Goal: Task Accomplishment & Management: Use online tool/utility

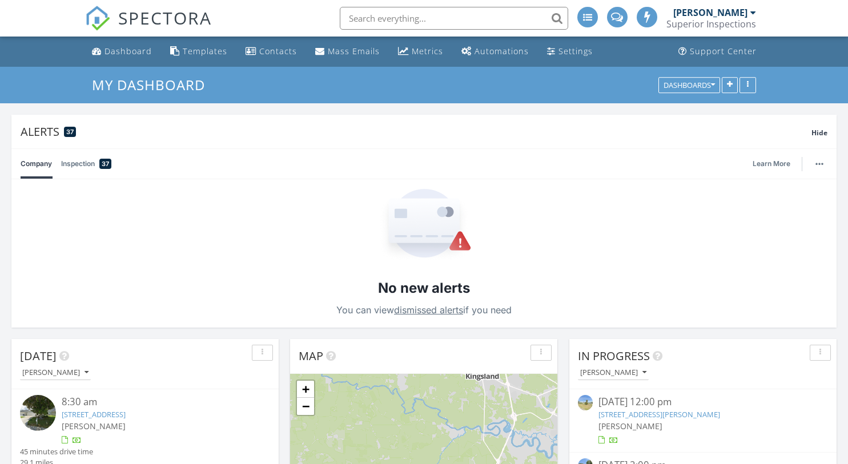
scroll to position [6, 6]
click at [126, 414] on link "3116 La Reserve Dr, Ponte Vedra Beach, FL 32082" at bounding box center [94, 415] width 64 height 10
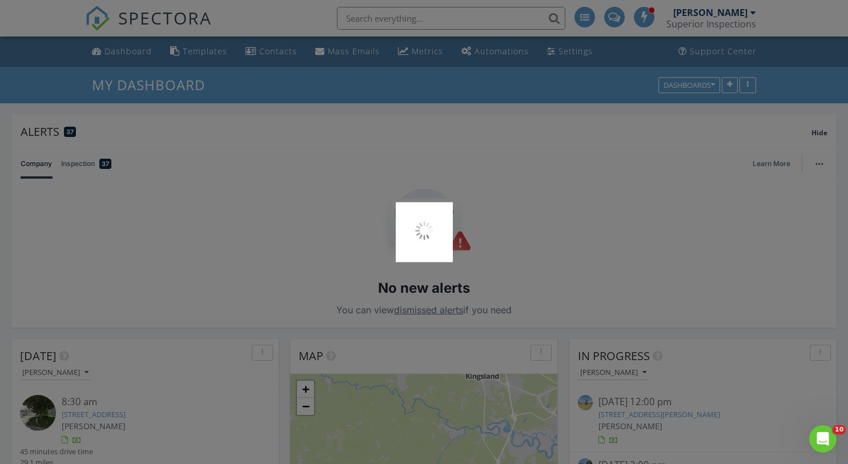
scroll to position [0, 0]
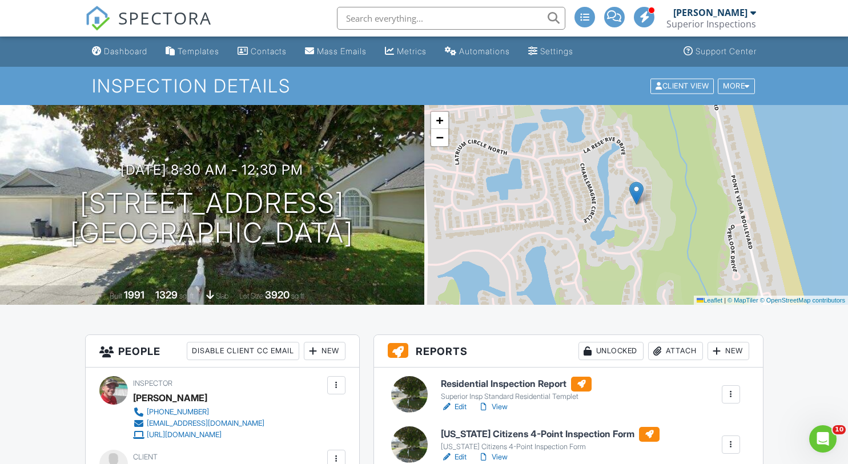
click at [502, 410] on link "View" at bounding box center [493, 407] width 30 height 11
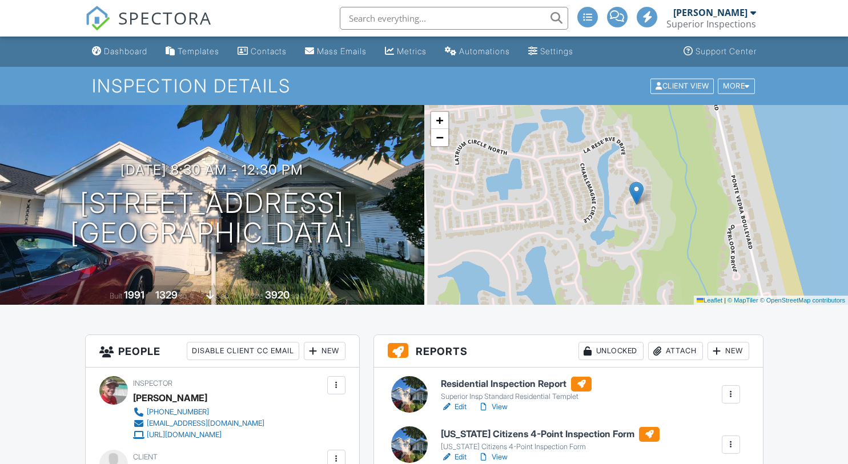
click at [503, 408] on link "View" at bounding box center [493, 407] width 30 height 11
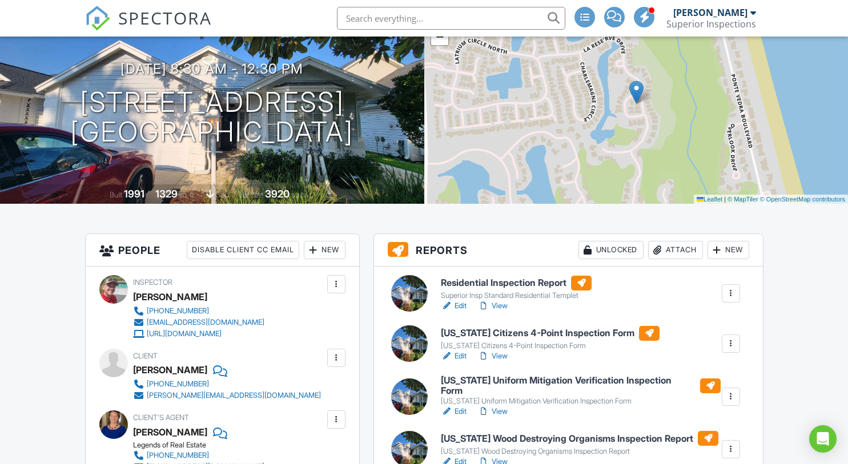
click at [503, 307] on link "View" at bounding box center [493, 306] width 30 height 11
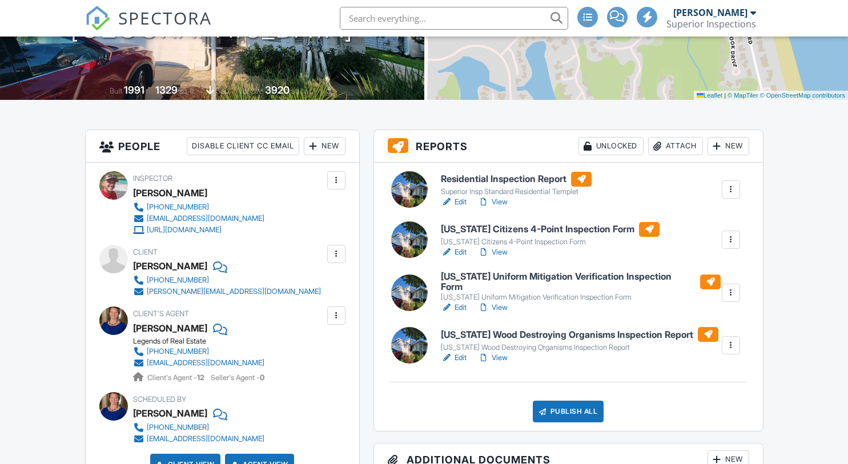
click at [503, 255] on link "View" at bounding box center [493, 252] width 30 height 11
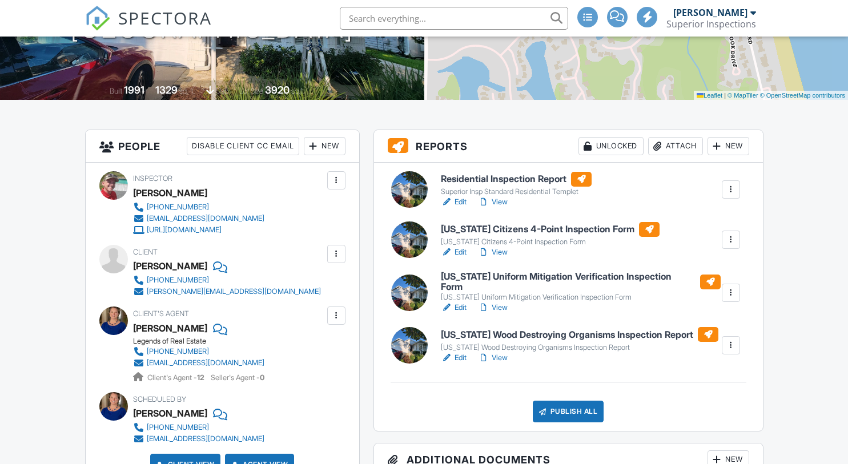
click at [502, 356] on link "View" at bounding box center [493, 358] width 30 height 11
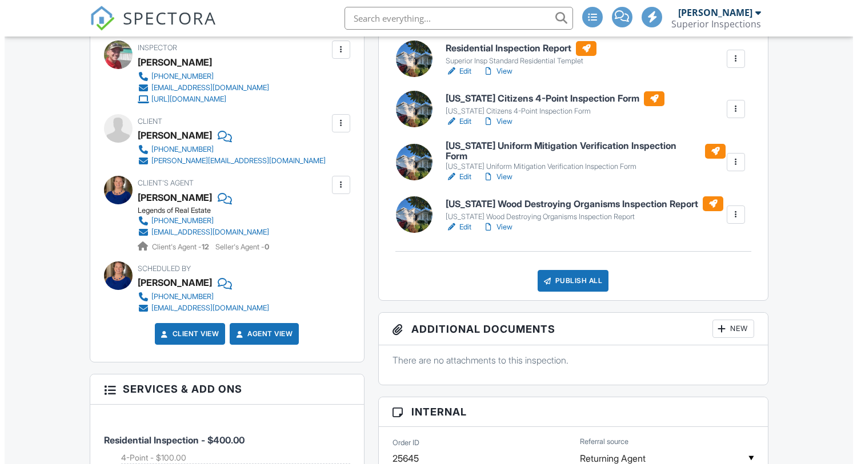
scroll to position [338, 0]
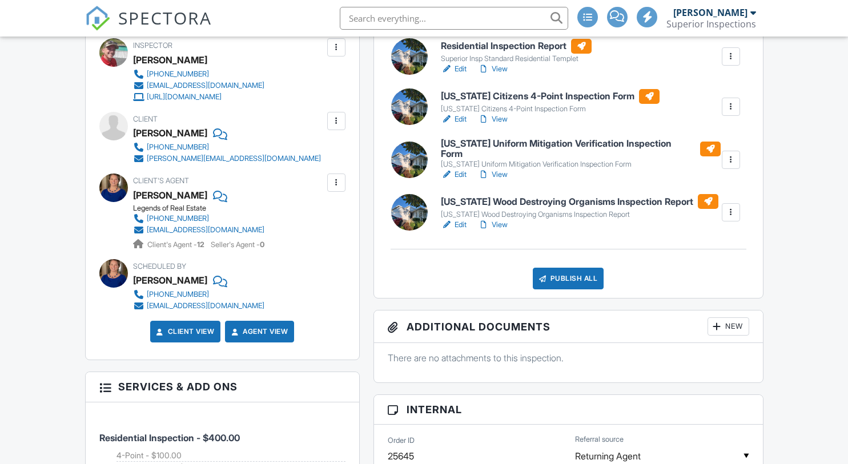
click at [570, 274] on div "Publish All" at bounding box center [568, 279] width 71 height 22
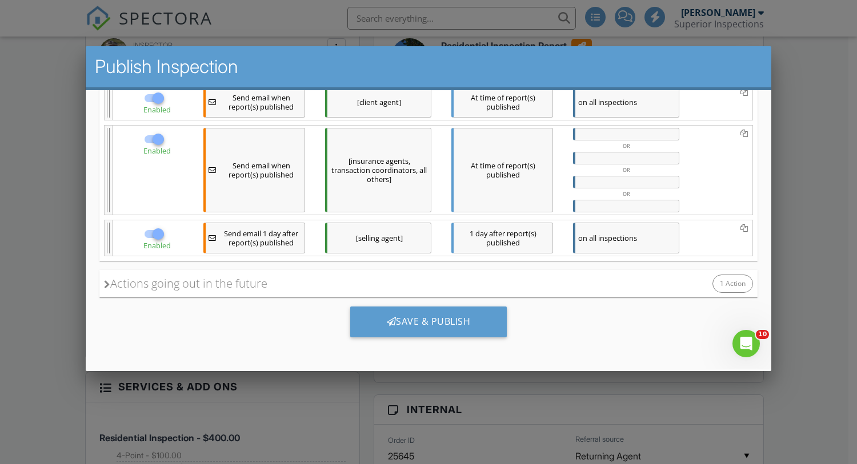
scroll to position [0, 0]
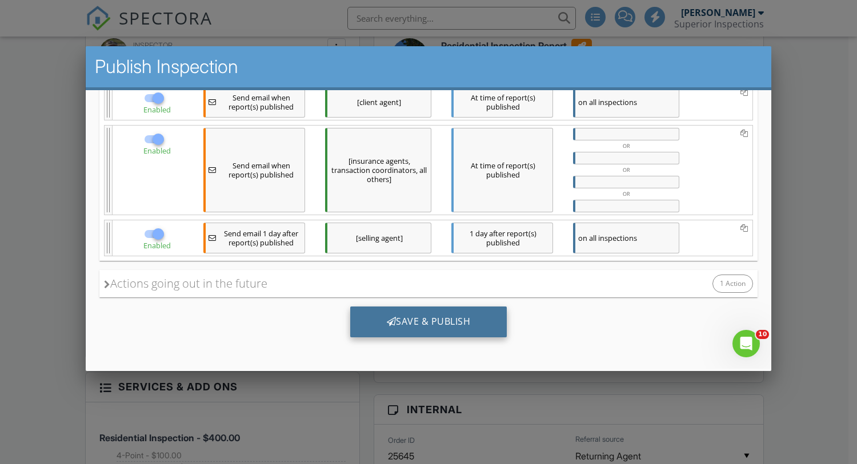
click at [408, 328] on div "Save & Publish" at bounding box center [428, 322] width 157 height 31
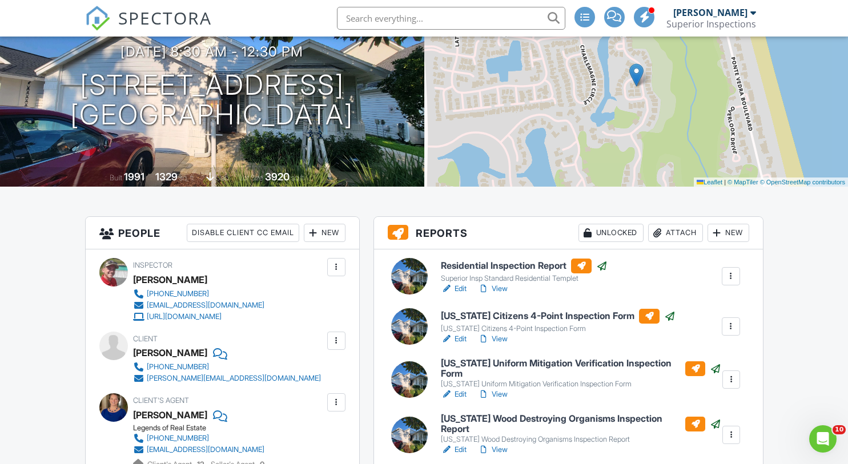
scroll to position [119, 0]
click at [458, 286] on link "Edit" at bounding box center [454, 288] width 26 height 11
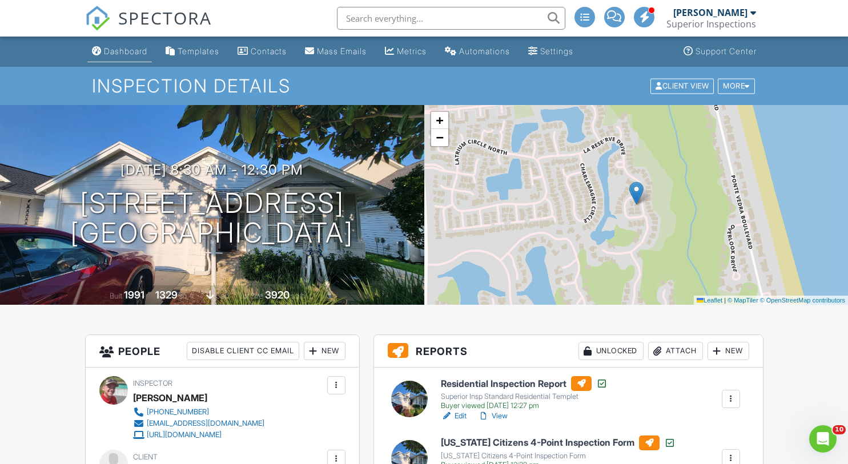
click at [119, 47] on div "Dashboard" at bounding box center [125, 51] width 43 height 10
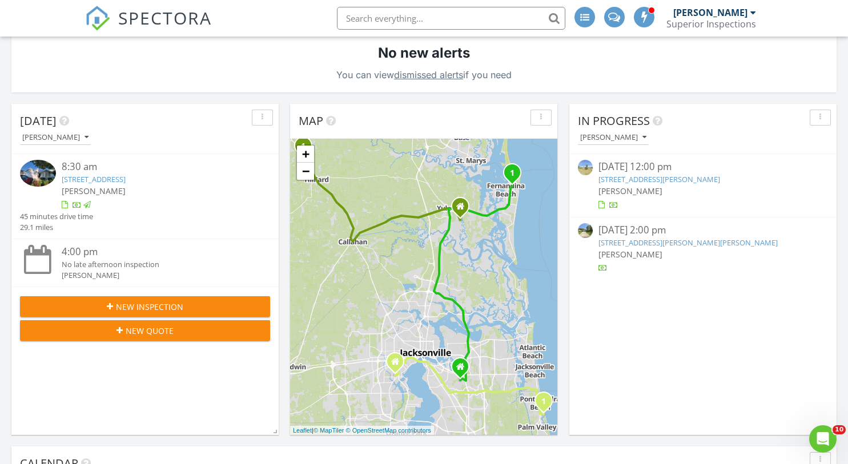
scroll to position [236, 0]
click at [66, 142] on button "[PERSON_NAME]" at bounding box center [55, 137] width 71 height 15
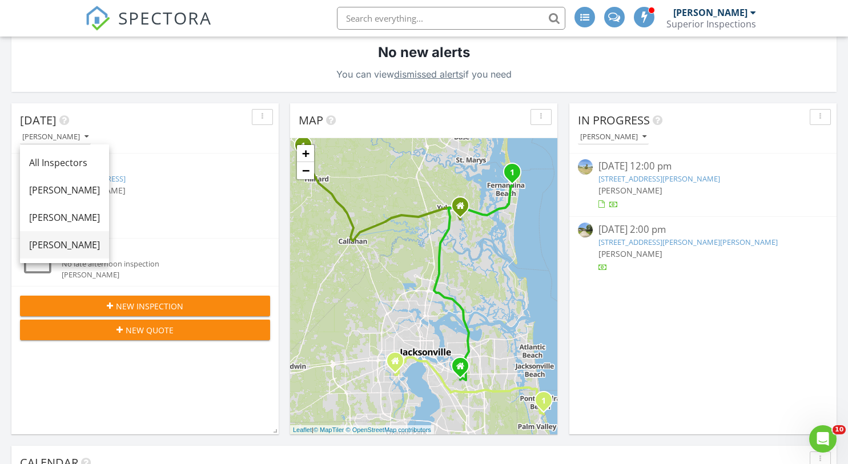
click at [55, 246] on div "[PERSON_NAME]" at bounding box center [64, 245] width 71 height 14
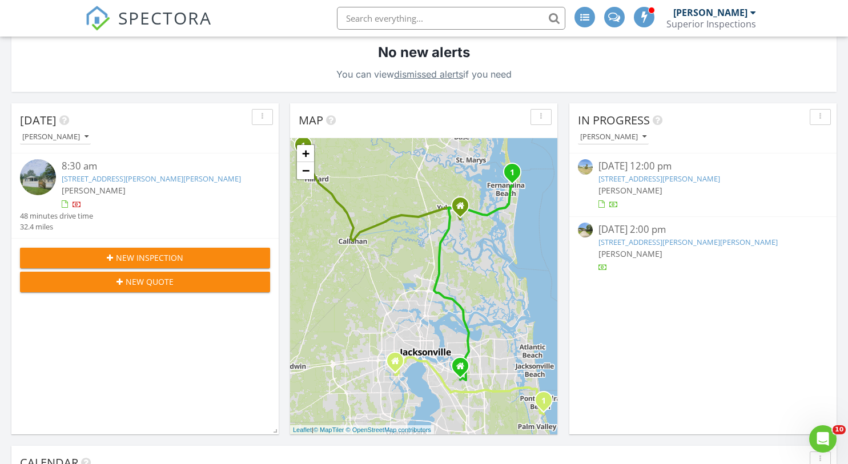
click at [141, 181] on link "28089 Jackson Tr, Hilliard, FL 32046" at bounding box center [151, 179] width 179 height 10
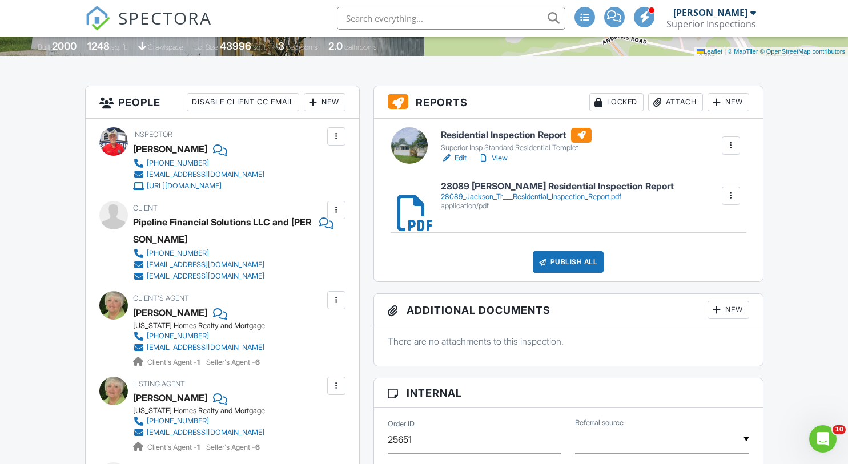
scroll to position [249, 0]
click at [544, 188] on h6 "28089 [PERSON_NAME] Residential Inspection Report" at bounding box center [557, 187] width 233 height 10
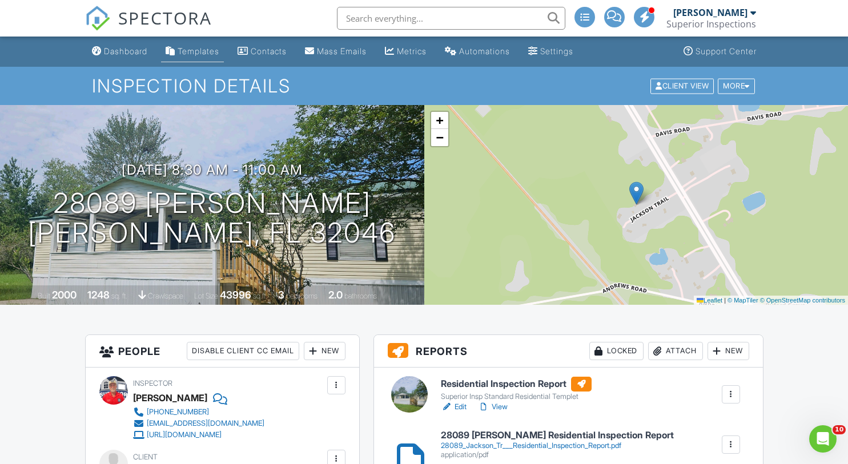
click at [205, 51] on div "Templates" at bounding box center [199, 51] width 42 height 10
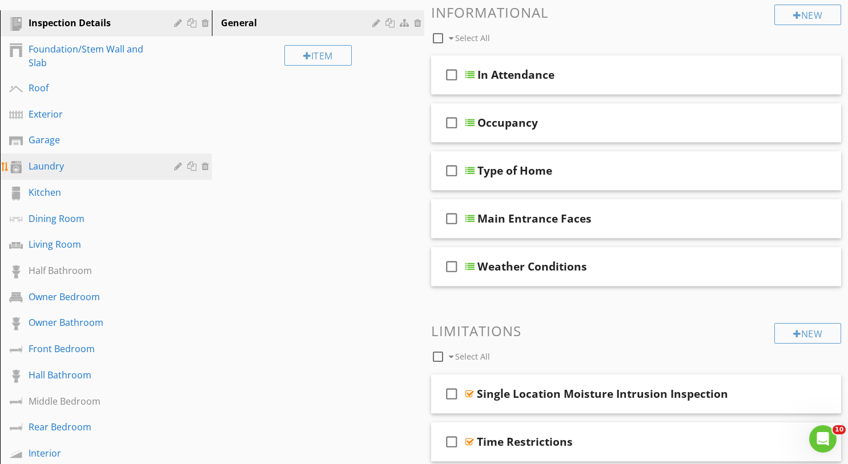
scroll to position [142, 0]
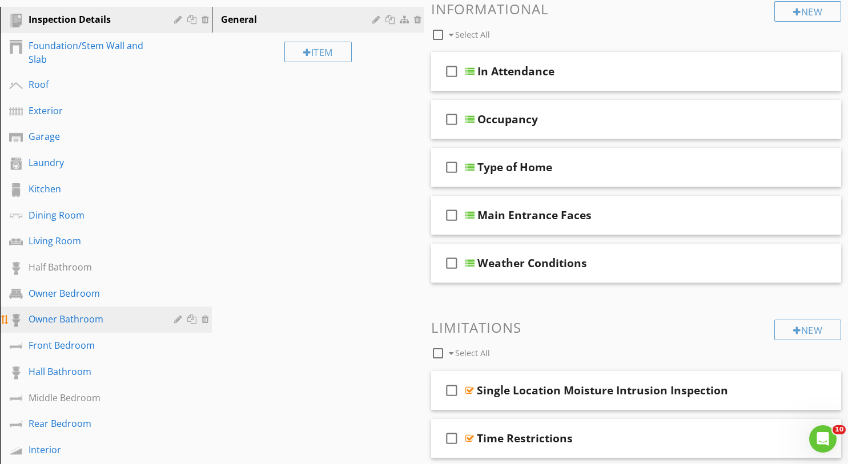
click at [77, 312] on link "Owner Bathroom" at bounding box center [107, 320] width 209 height 26
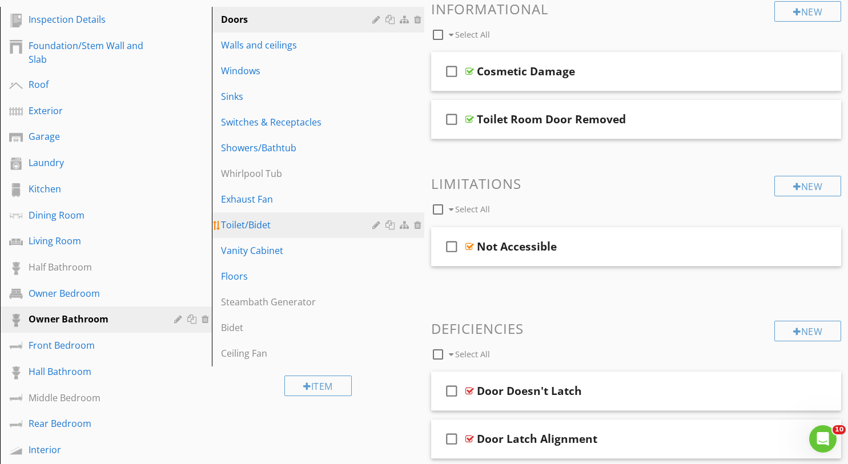
click at [263, 229] on div "Toilet/Bidet" at bounding box center [298, 225] width 154 height 14
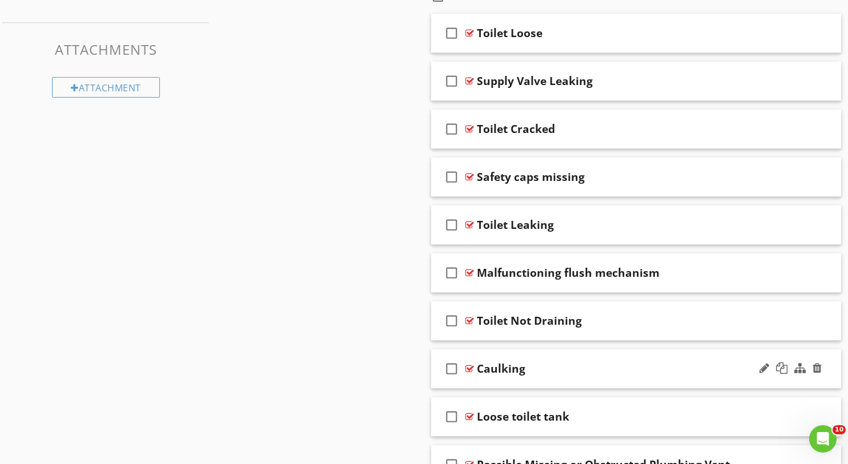
scroll to position [771, 0]
click at [468, 371] on div at bounding box center [470, 368] width 9 height 9
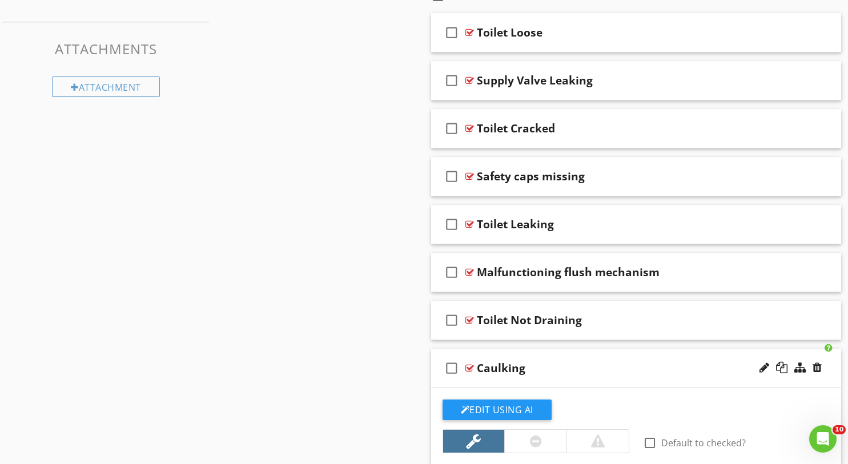
click at [525, 442] on div at bounding box center [535, 441] width 62 height 23
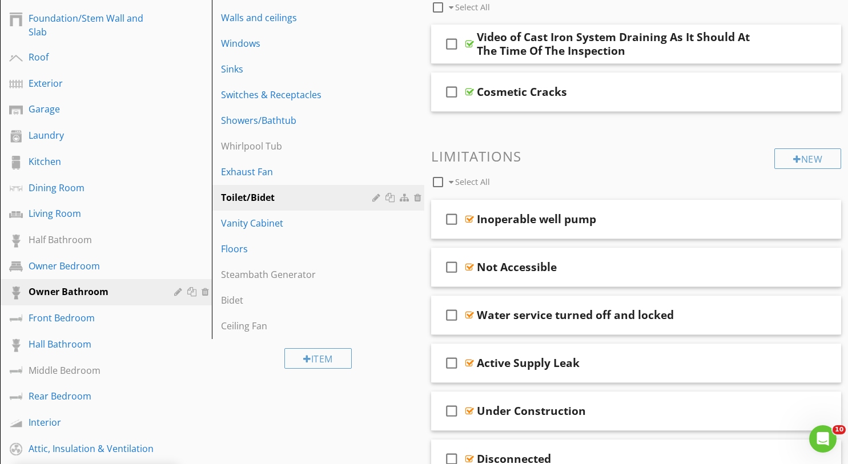
scroll to position [131, 0]
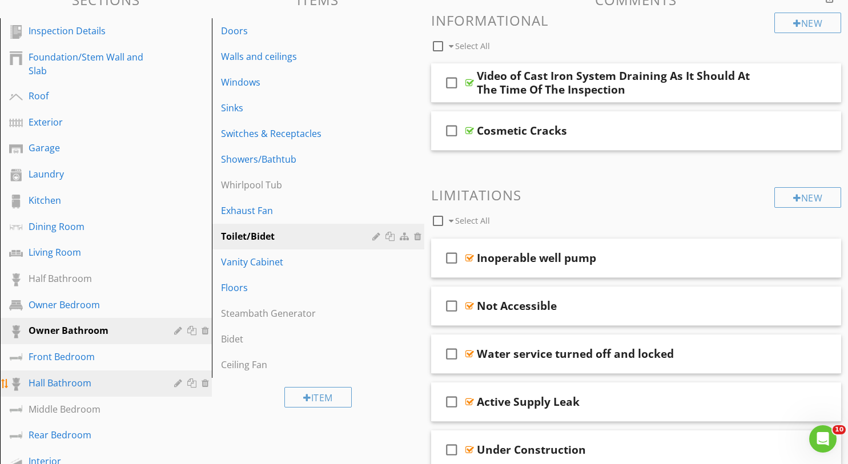
click at [83, 384] on div "Hall Bathroom" at bounding box center [93, 384] width 129 height 14
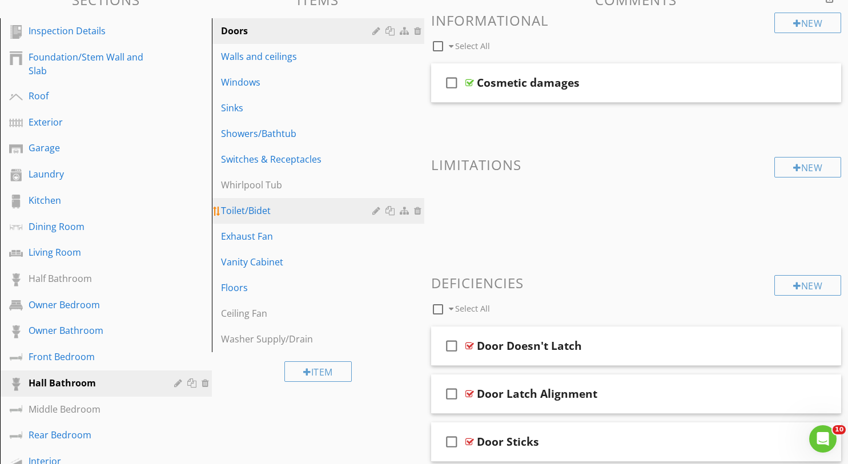
click at [254, 215] on div "Toilet/Bidet" at bounding box center [298, 211] width 154 height 14
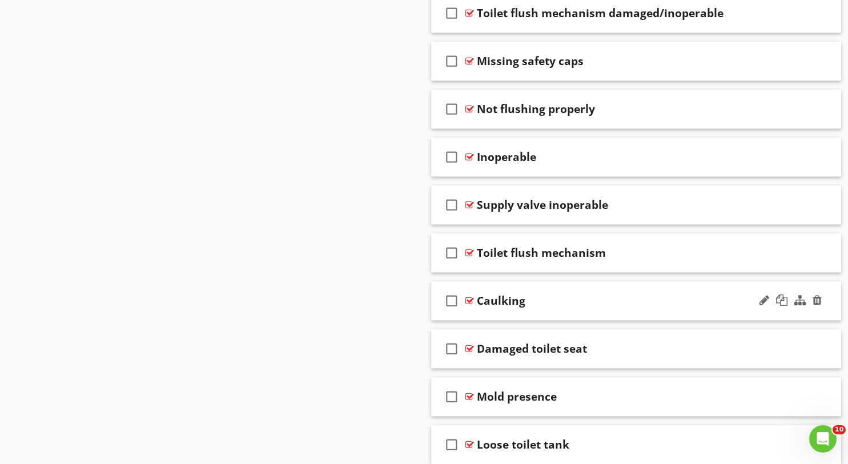
scroll to position [888, 0]
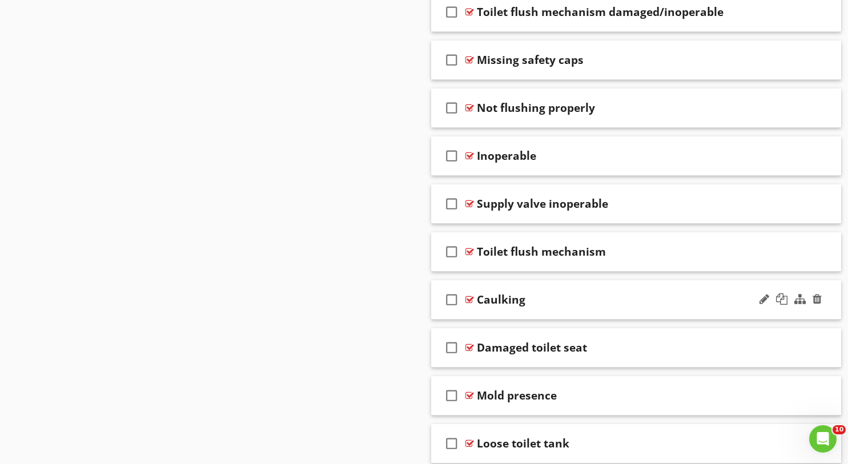
click at [473, 299] on div at bounding box center [470, 299] width 9 height 9
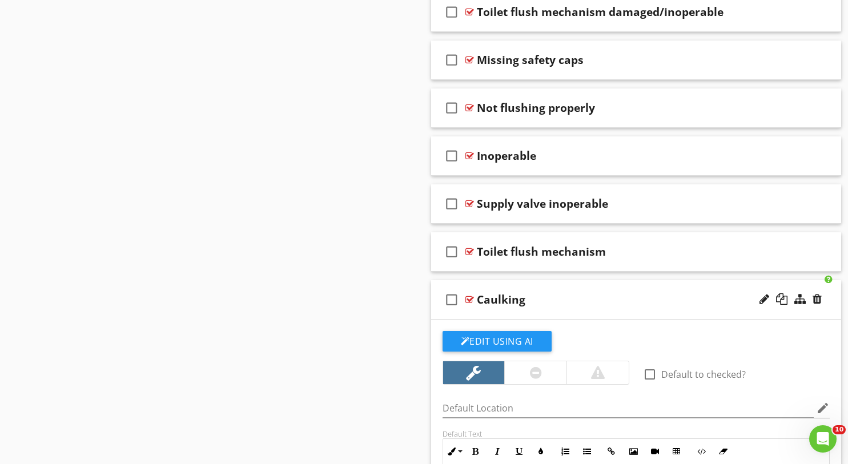
click at [540, 371] on div at bounding box center [536, 373] width 12 height 14
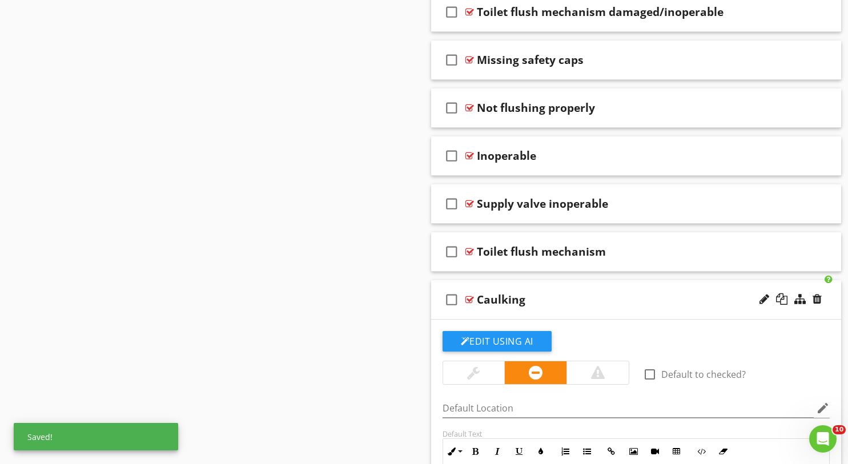
click at [337, 363] on div "Sections Inspection Details Foundation/Stem Wall and Slab Roof Exterior Garage …" at bounding box center [424, 420] width 848 height 2388
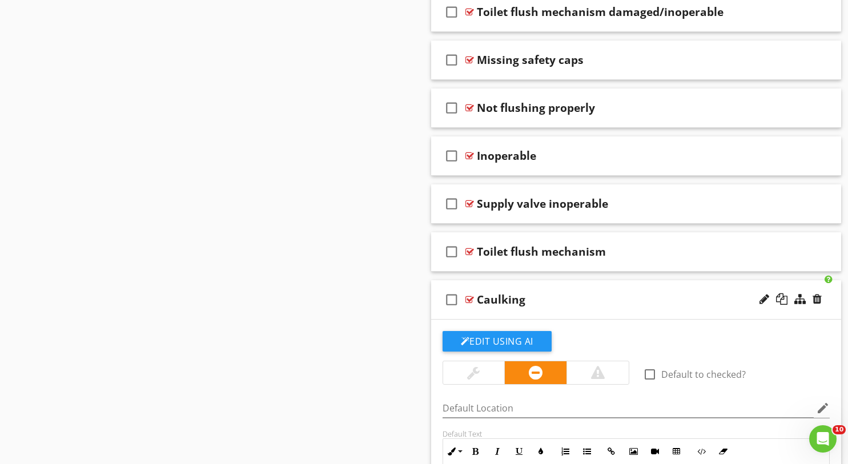
click at [510, 302] on div "Caulking" at bounding box center [501, 300] width 49 height 14
click at [361, 249] on div "Sections Inspection Details Foundation/Stem Wall and Slab Roof Exterior Garage …" at bounding box center [424, 420] width 848 height 2388
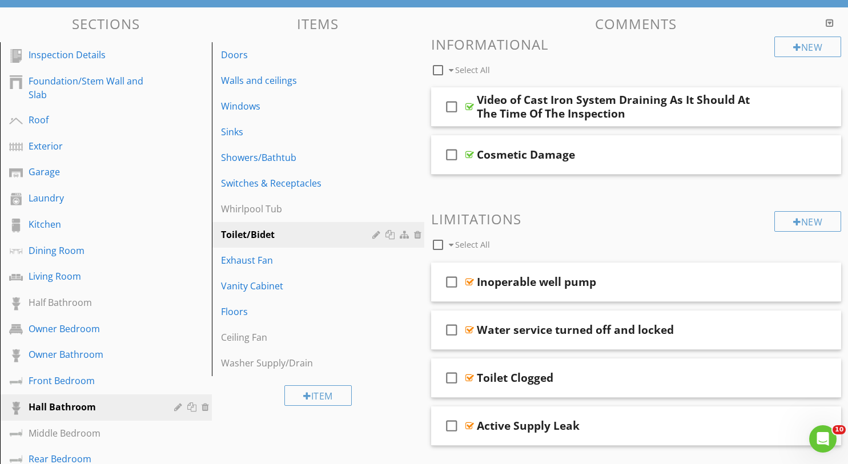
scroll to position [105, 0]
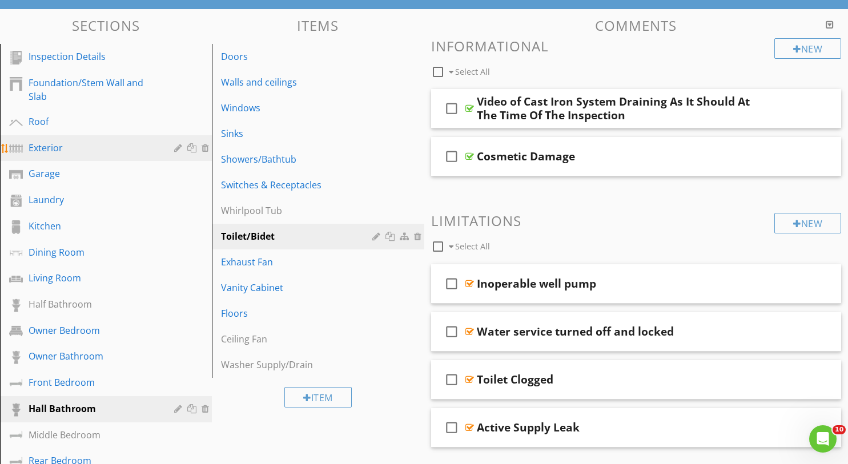
click at [67, 143] on div "Exterior" at bounding box center [93, 148] width 129 height 14
